Goal: Find contact information: Find contact information

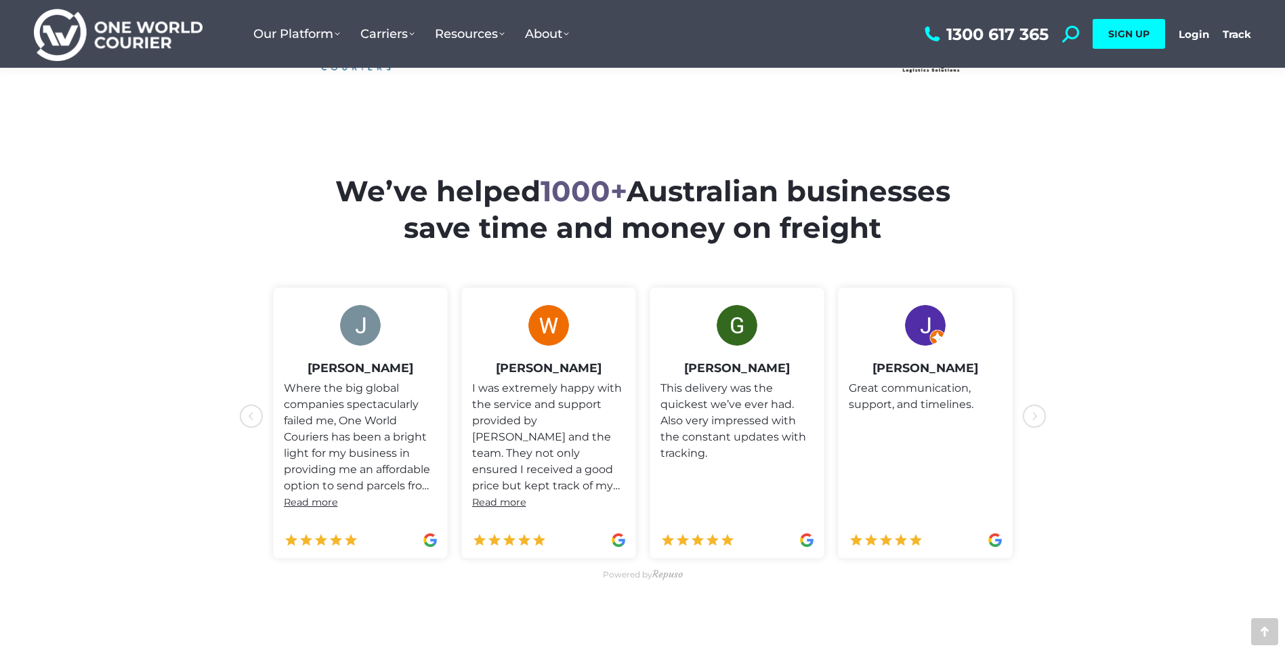
drag, startPoint x: 1117, startPoint y: 440, endPoint x: 1129, endPoint y: 319, distance: 121.9
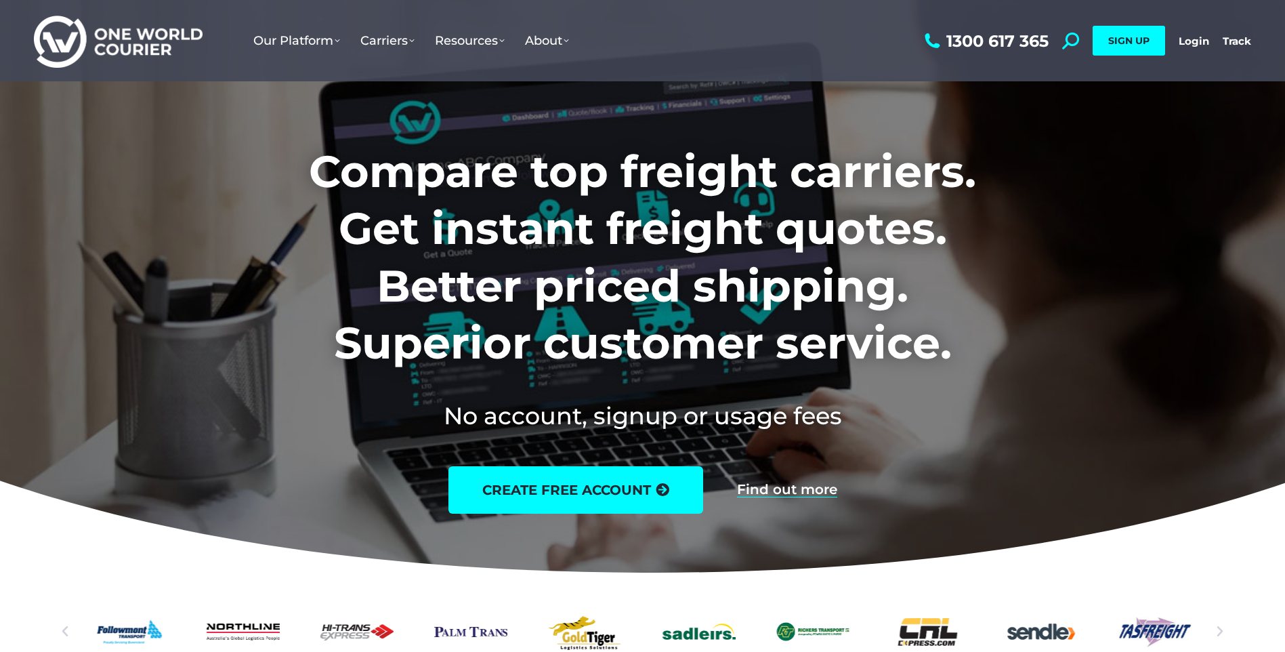
click at [557, 71] on ul "Our Platform Why Use Us Our Software as a Service How Our Software Works Take a…" at bounding box center [582, 40] width 678 height 81
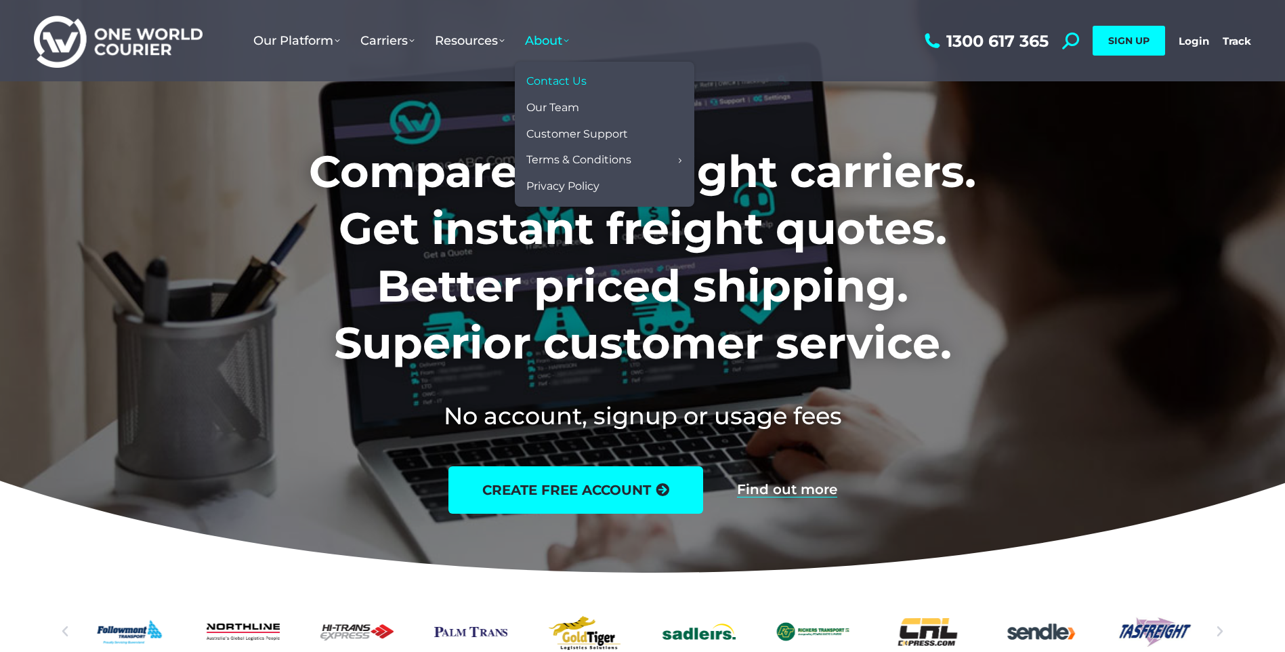
click at [558, 75] on span "Contact Us" at bounding box center [556, 82] width 60 height 14
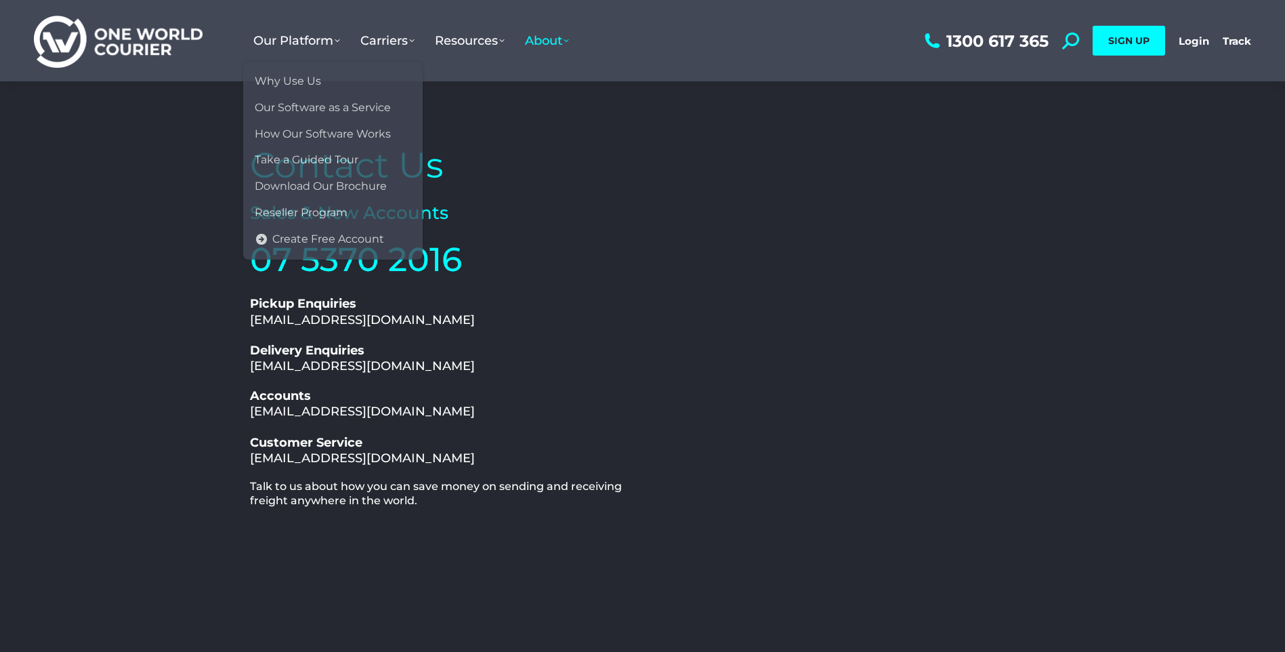
click at [195, 20] on img at bounding box center [118, 41] width 169 height 55
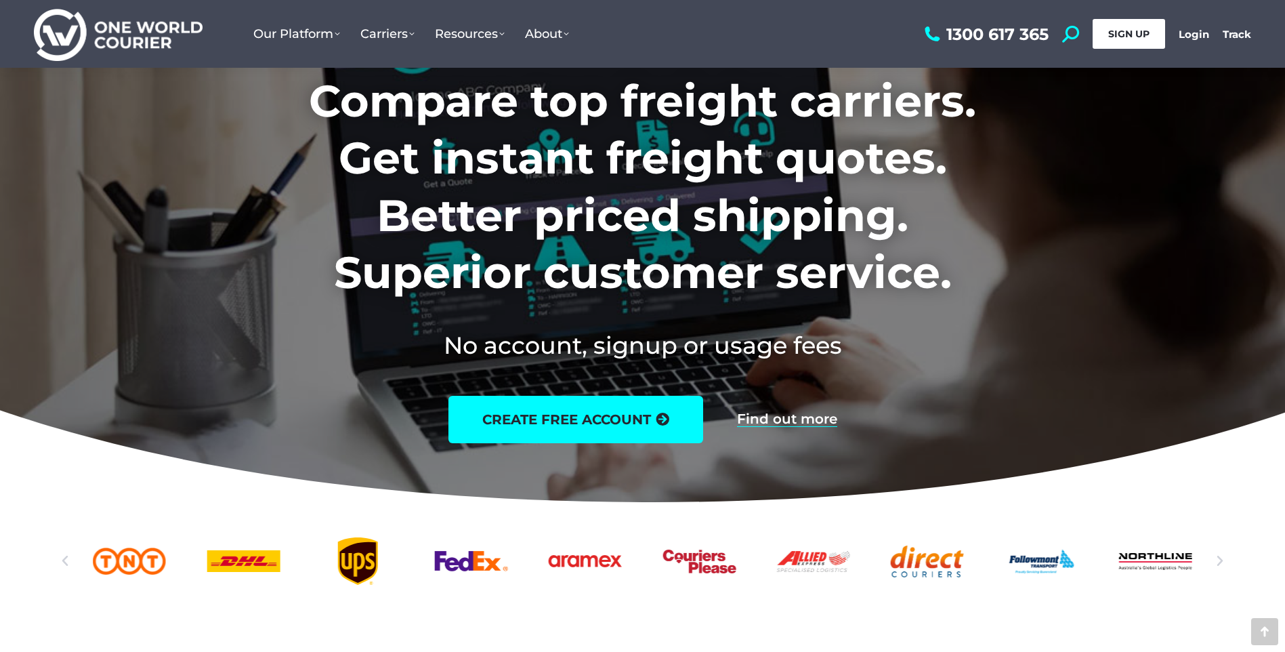
scroll to position [68, 0]
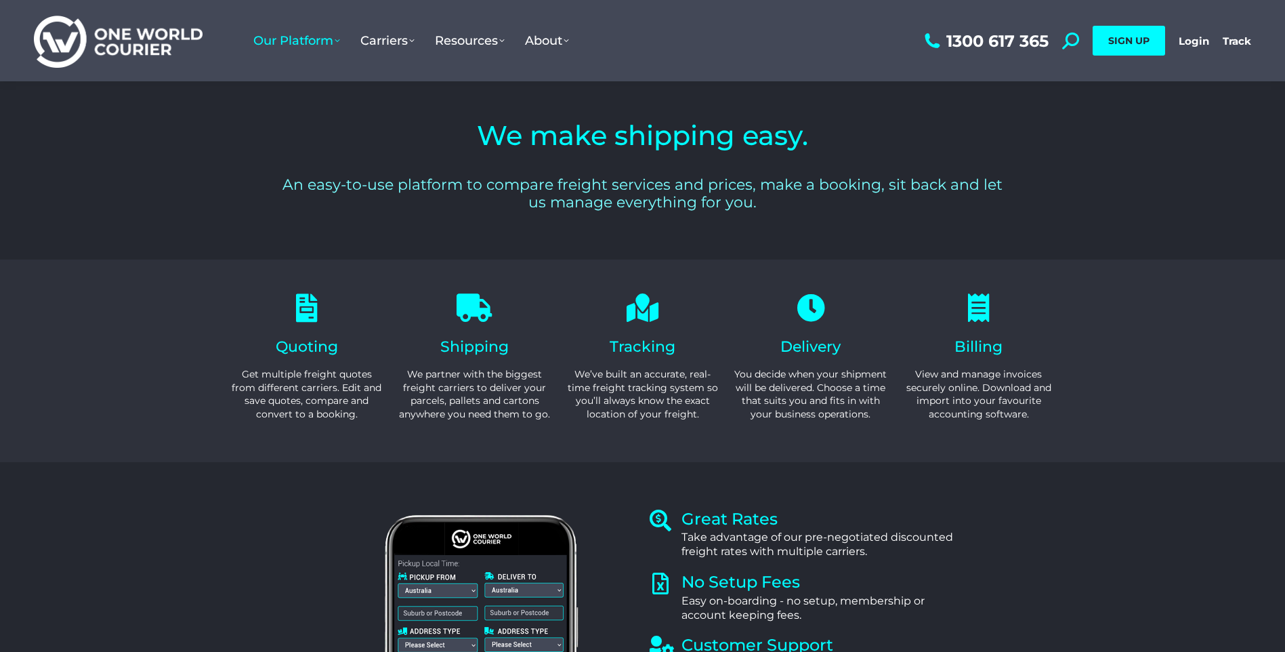
drag, startPoint x: 1155, startPoint y: 393, endPoint x: 1181, endPoint y: 133, distance: 261.5
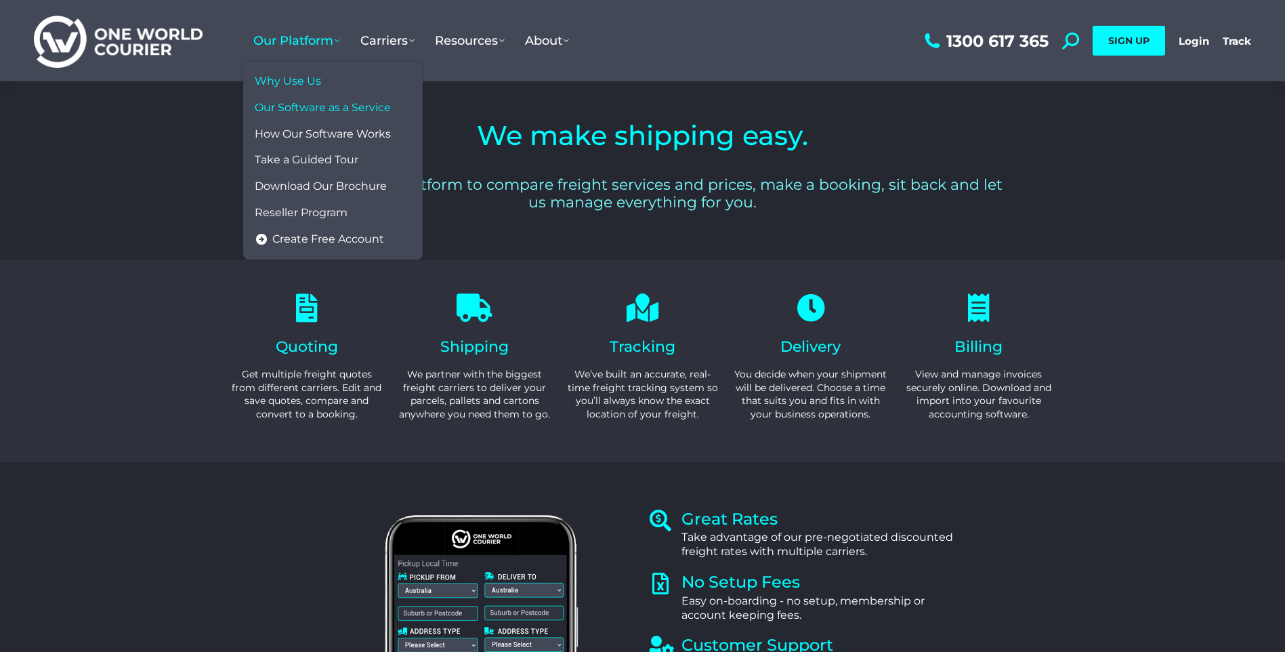
click at [321, 108] on span "Our Software as a Service" at bounding box center [323, 108] width 136 height 14
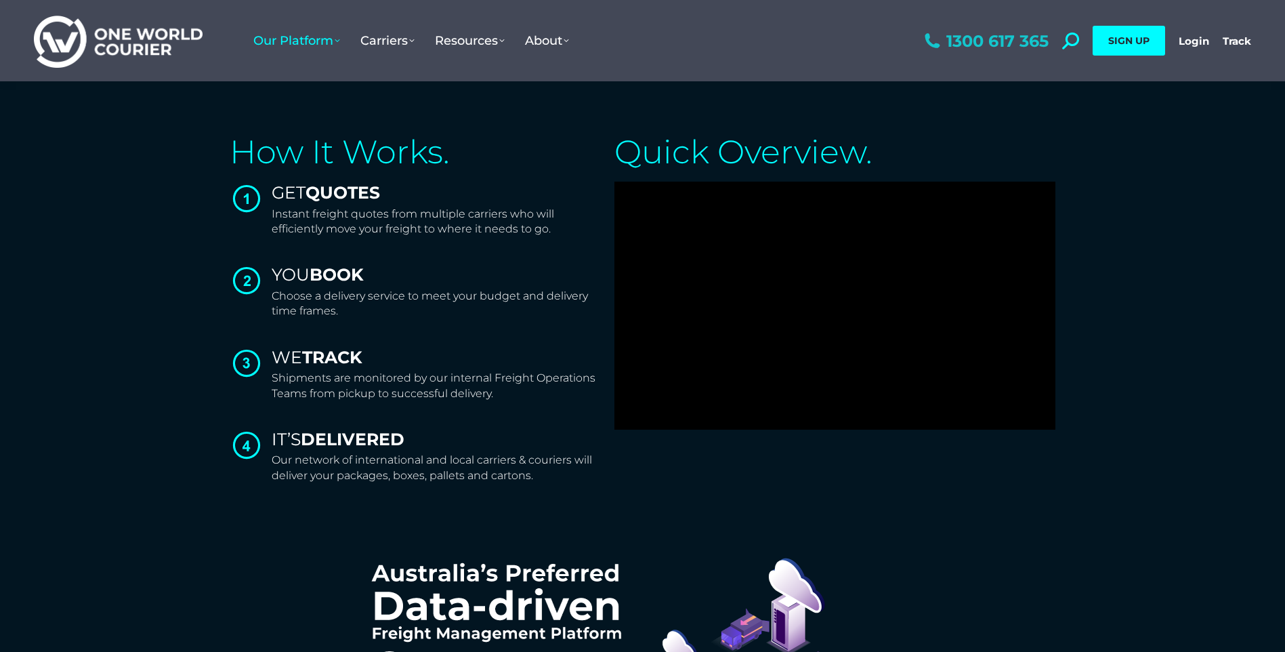
drag, startPoint x: 1051, startPoint y: 34, endPoint x: 947, endPoint y: 37, distance: 104.4
click at [947, 37] on div "1300 617 365 Search: *** SIGN UP Login Login Track Track SIGN UP" at bounding box center [1087, 40] width 330 height 81
copy icon
